Goal: Find specific page/section: Find specific page/section

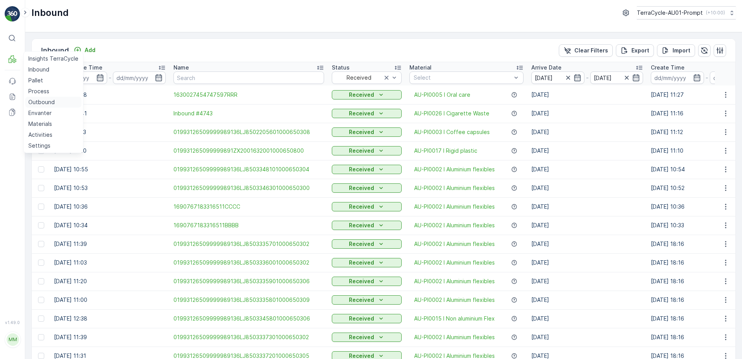
click at [51, 103] on p "Outbound" at bounding box center [41, 102] width 26 height 8
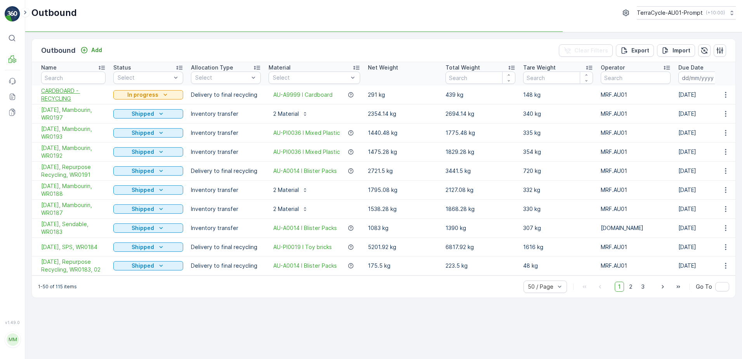
click at [59, 94] on span "CARDBOARD - RECYCLING" at bounding box center [73, 95] width 64 height 16
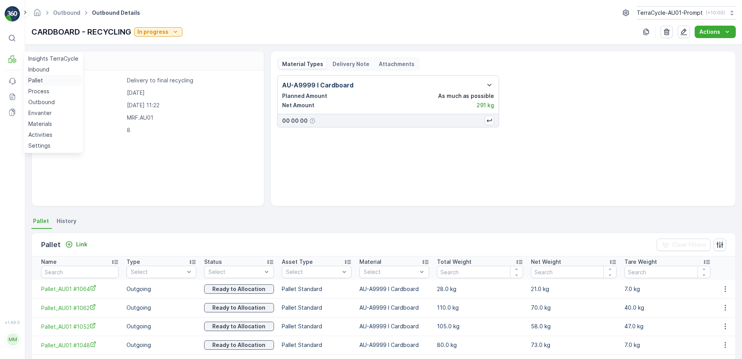
click at [46, 77] on link "Pallet" at bounding box center [53, 80] width 56 height 11
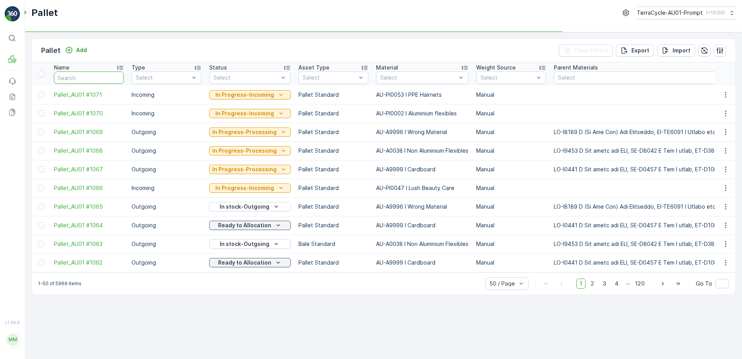
click at [74, 78] on input "text" at bounding box center [89, 77] width 70 height 12
type input "1063"
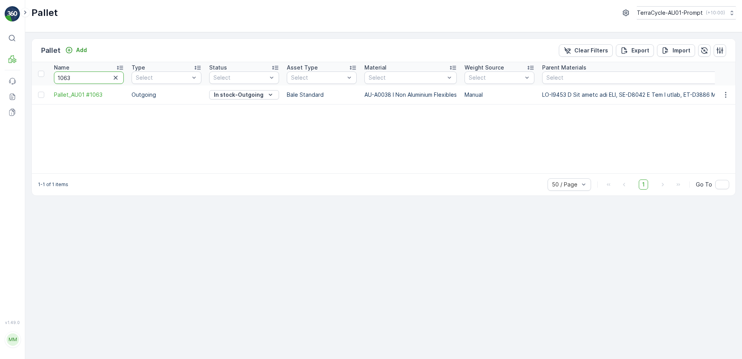
click at [75, 80] on input "1063" at bounding box center [89, 77] width 70 height 12
type input "106"
click at [69, 78] on input "106" at bounding box center [89, 77] width 70 height 12
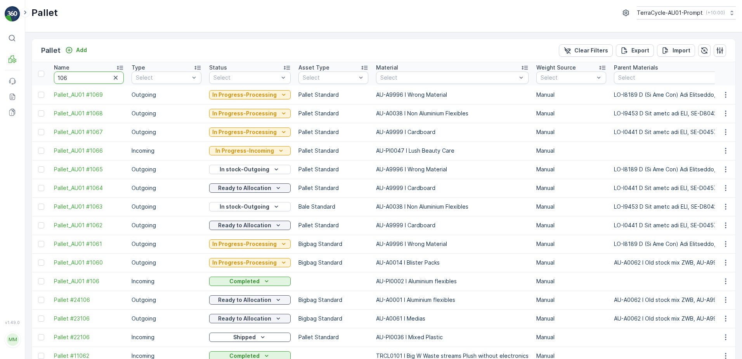
click at [69, 78] on input "106" at bounding box center [89, 77] width 70 height 12
type input "1061"
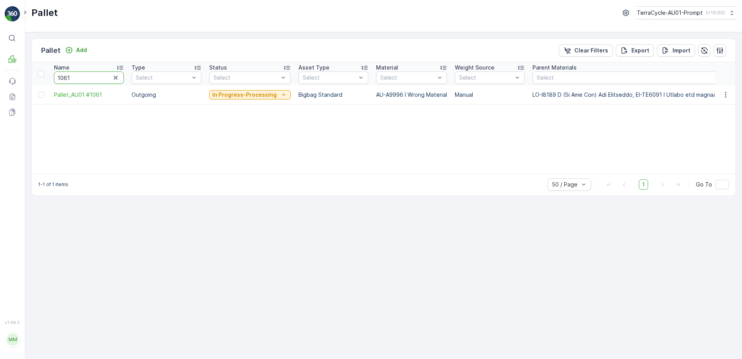
click at [71, 80] on input "1061" at bounding box center [89, 77] width 70 height 12
type input "1060"
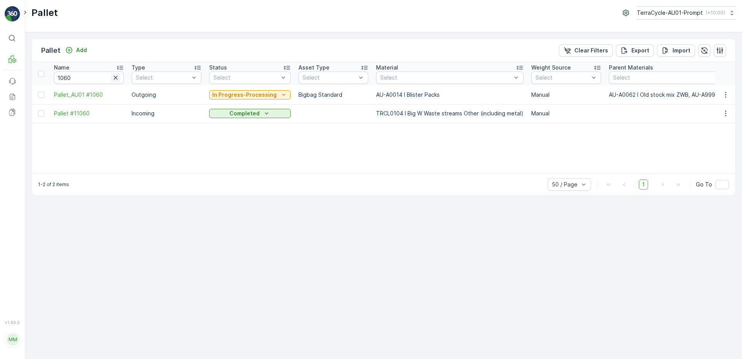
click at [115, 78] on icon "button" at bounding box center [116, 78] width 4 height 4
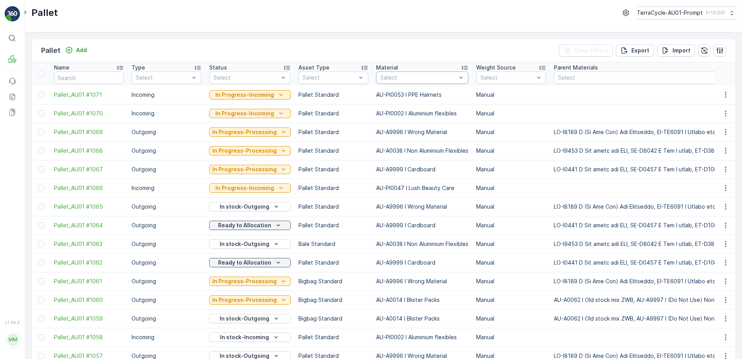
click at [388, 75] on div at bounding box center [419, 78] width 78 height 6
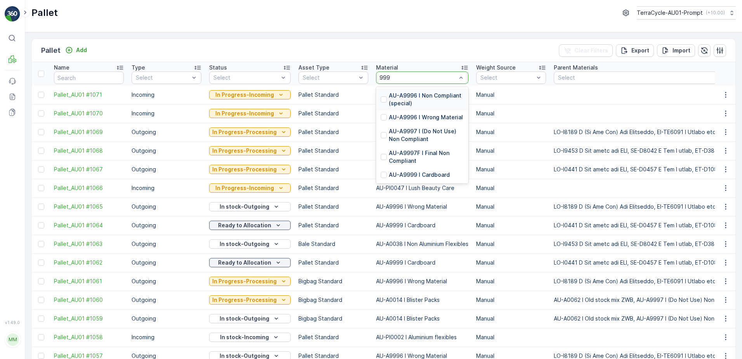
type input "9999"
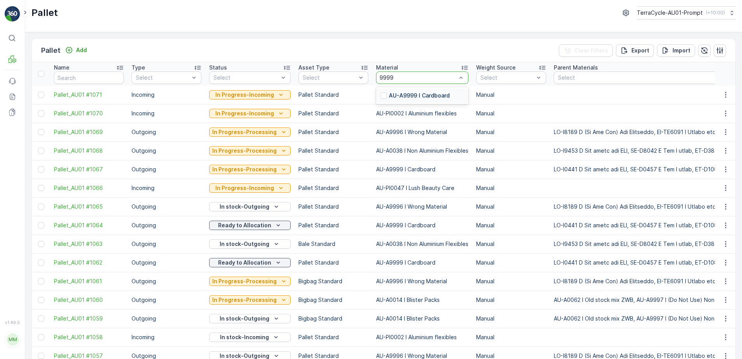
click at [431, 96] on p "AU-A9999 I Cardboard" at bounding box center [419, 96] width 61 height 8
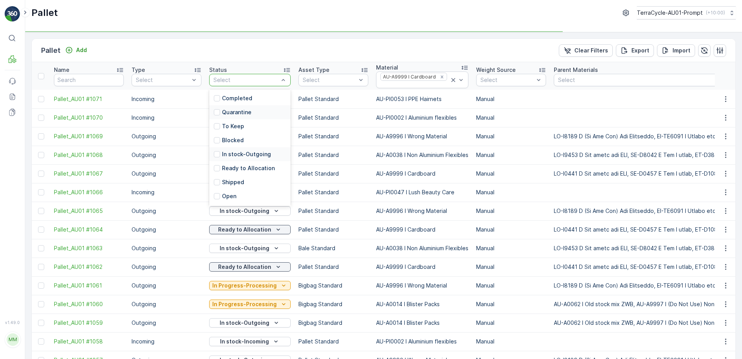
scroll to position [76, 0]
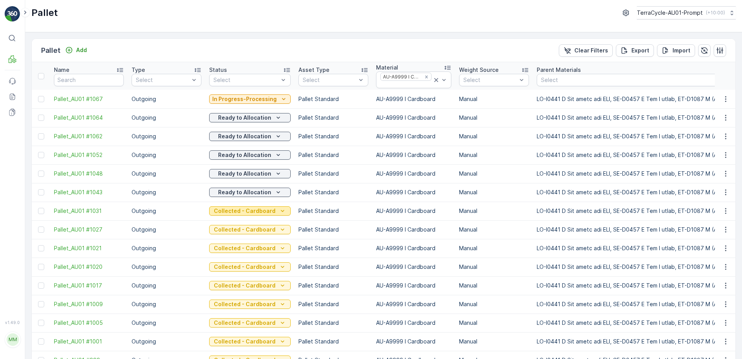
click at [279, 212] on icon "Collected - Cardboard" at bounding box center [283, 211] width 8 height 8
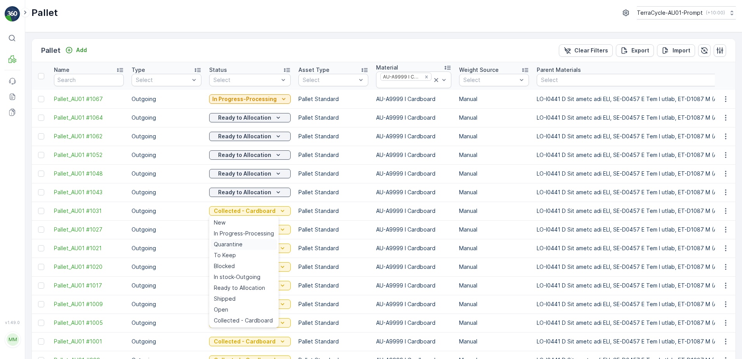
click at [236, 244] on span "Quarantine" at bounding box center [228, 244] width 29 height 8
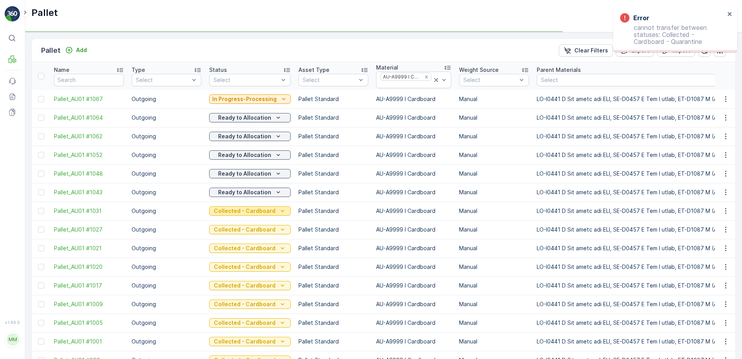
click at [281, 212] on icon "Collected - Cardboard" at bounding box center [283, 211] width 8 height 8
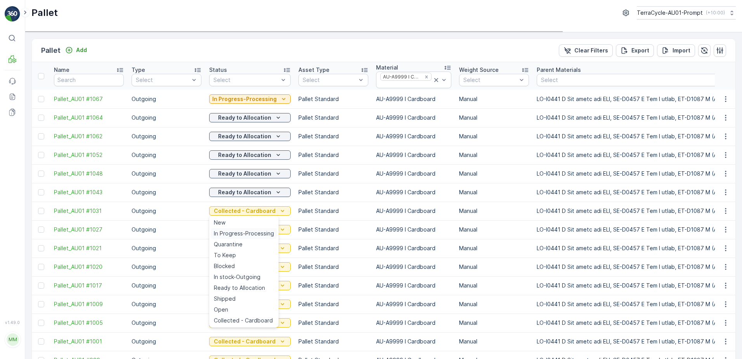
click at [264, 234] on span "In Progress-Processing" at bounding box center [244, 233] width 60 height 8
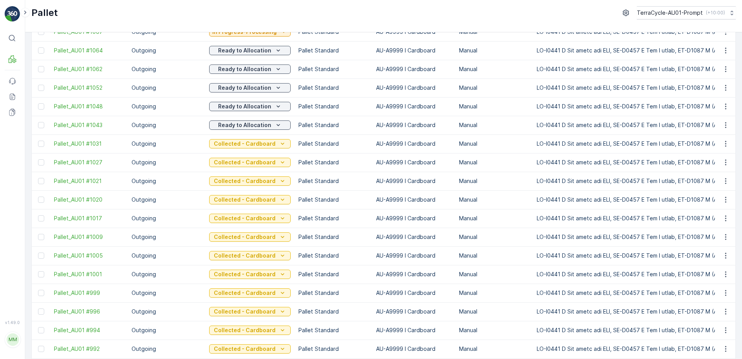
scroll to position [0, 0]
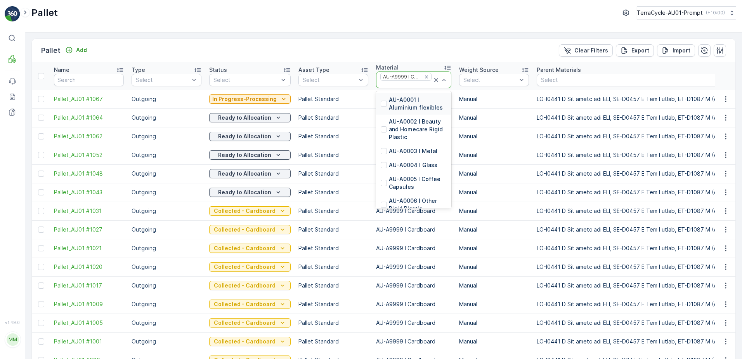
click at [434, 81] on icon at bounding box center [436, 80] width 4 height 4
click at [423, 82] on div at bounding box center [406, 85] width 53 height 6
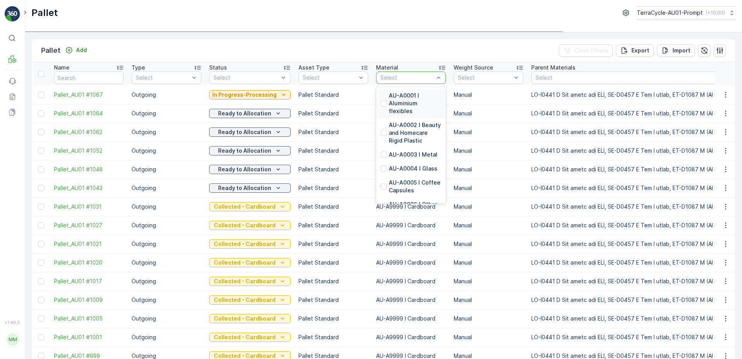
click at [396, 77] on div at bounding box center [407, 78] width 55 height 6
type input "0014"
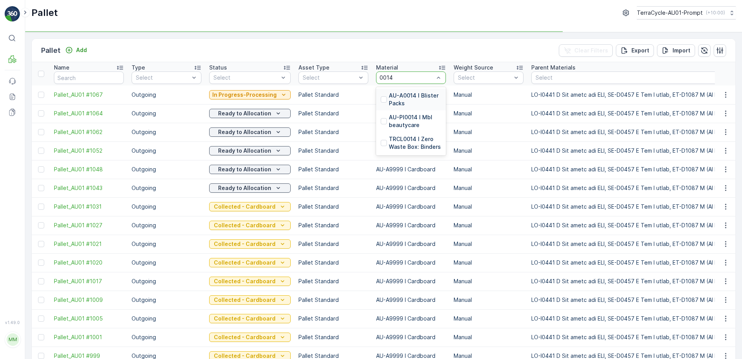
click at [396, 97] on p "AU-A0014 I Blister Packs" at bounding box center [415, 100] width 52 height 16
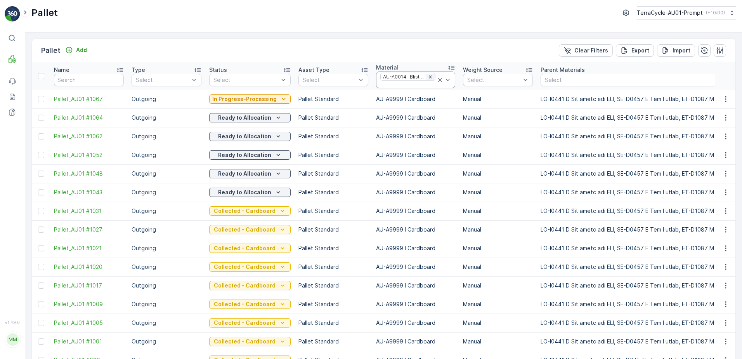
click at [428, 76] on icon "Remove AU-A0014 I Blister Packs" at bounding box center [430, 76] width 5 height 5
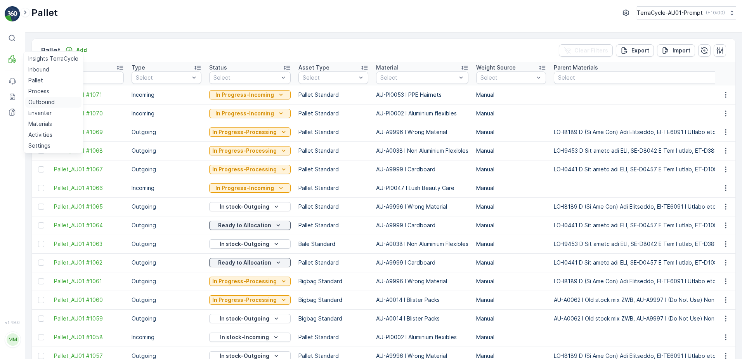
click at [50, 103] on p "Outbound" at bounding box center [41, 102] width 26 height 8
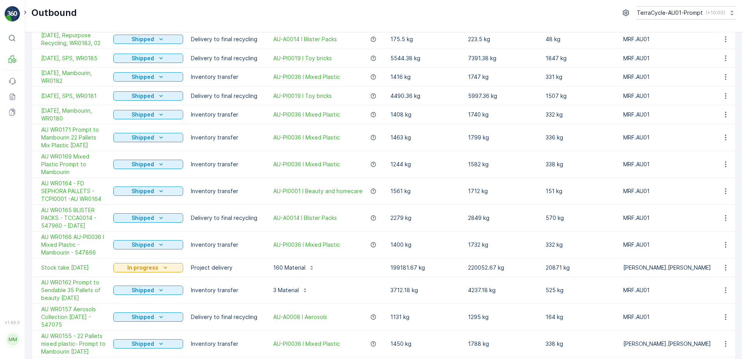
scroll to position [311, 0]
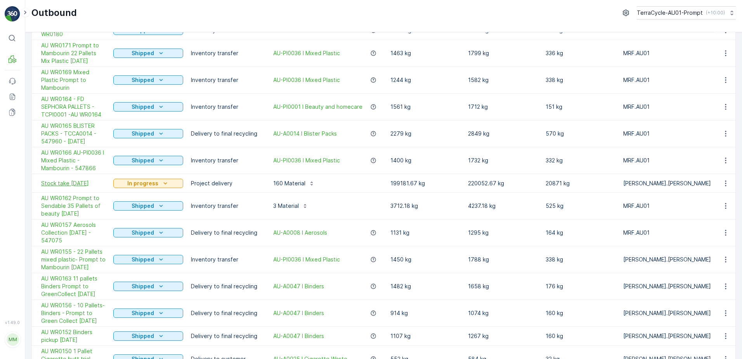
click at [76, 186] on span "Stock take [DATE]" at bounding box center [73, 183] width 64 height 8
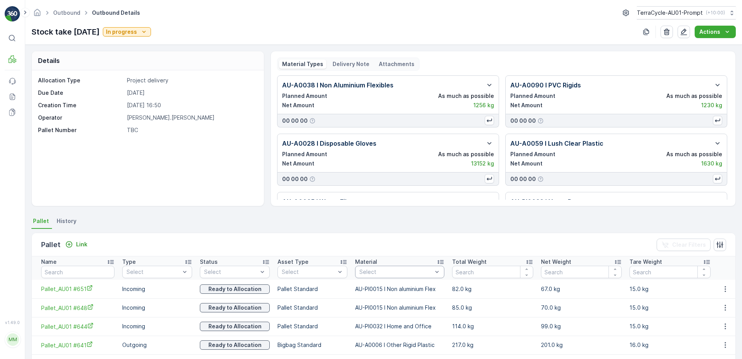
click at [384, 270] on div at bounding box center [396, 272] width 75 height 6
type input "0014"
click at [405, 290] on span "AU-A0014 I Blister Packs" at bounding box center [392, 289] width 64 height 6
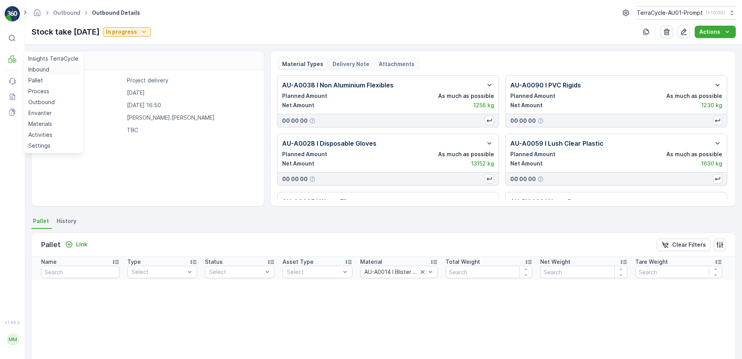
click at [50, 69] on link "Inbound" at bounding box center [53, 69] width 56 height 11
